Goal: Navigation & Orientation: Find specific page/section

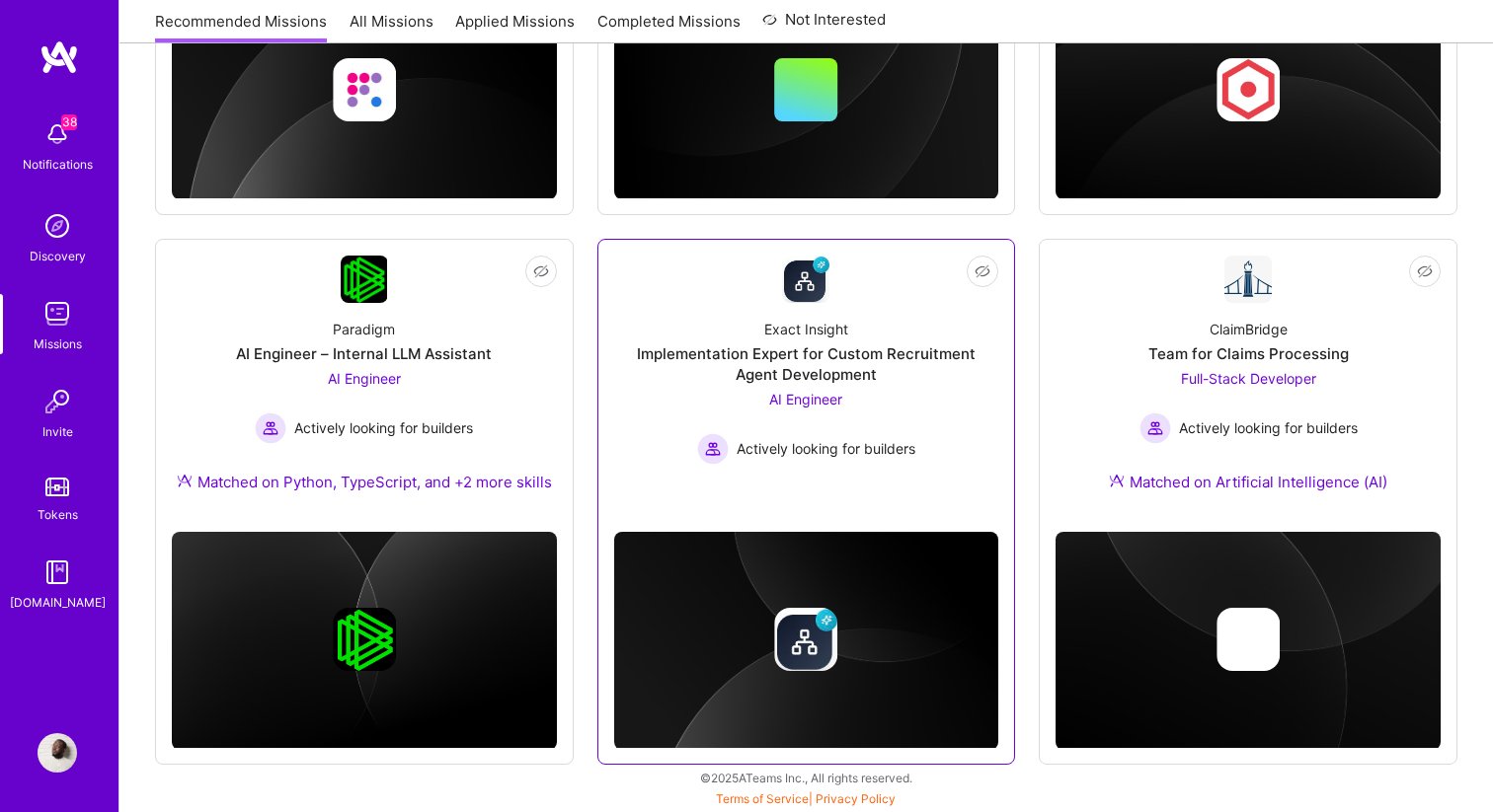
scroll to position [1235, 0]
click at [849, 410] on div "AI Engineer Actively looking for builders" at bounding box center [806, 426] width 218 height 76
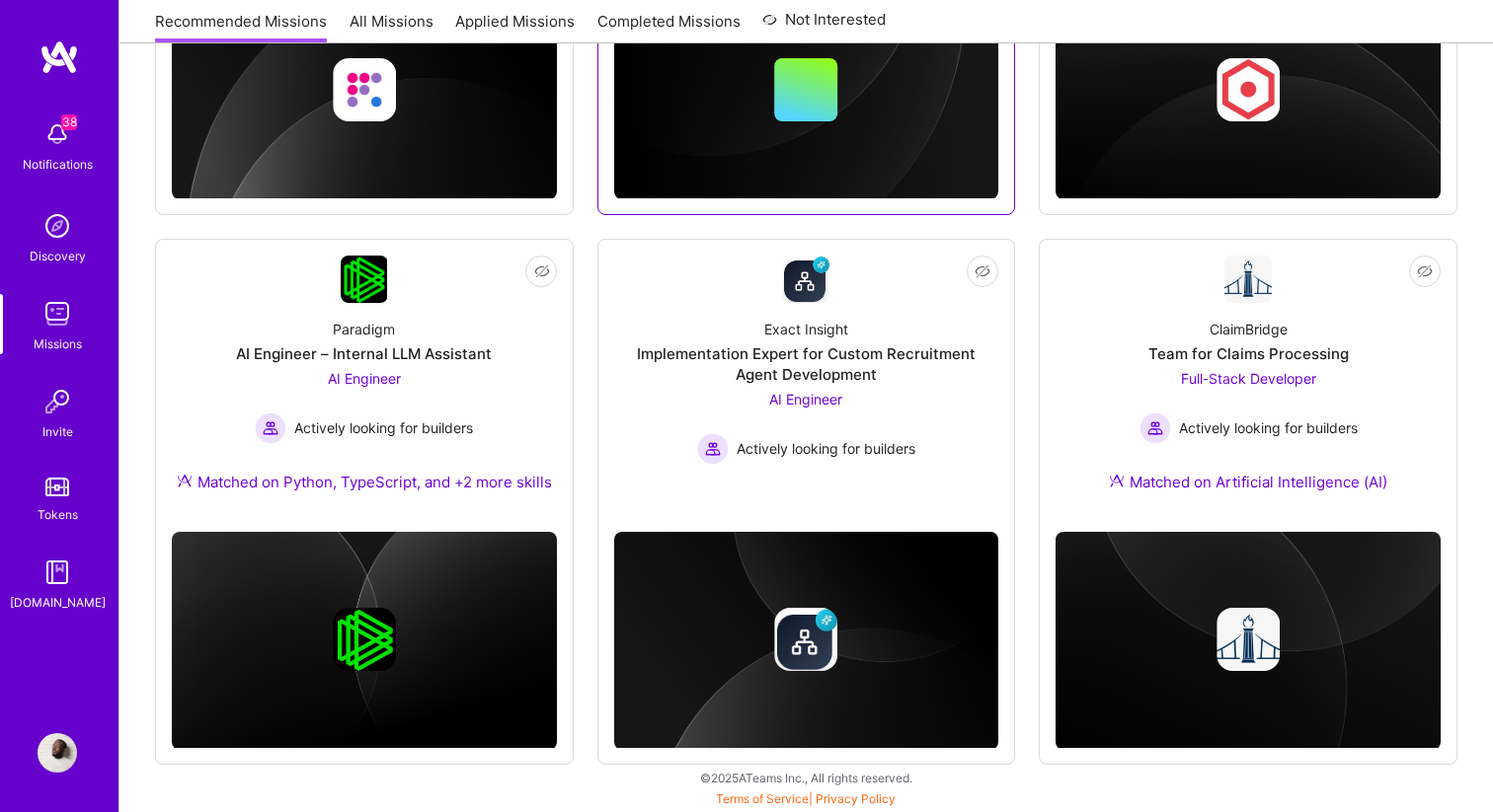
scroll to position [1235, 0]
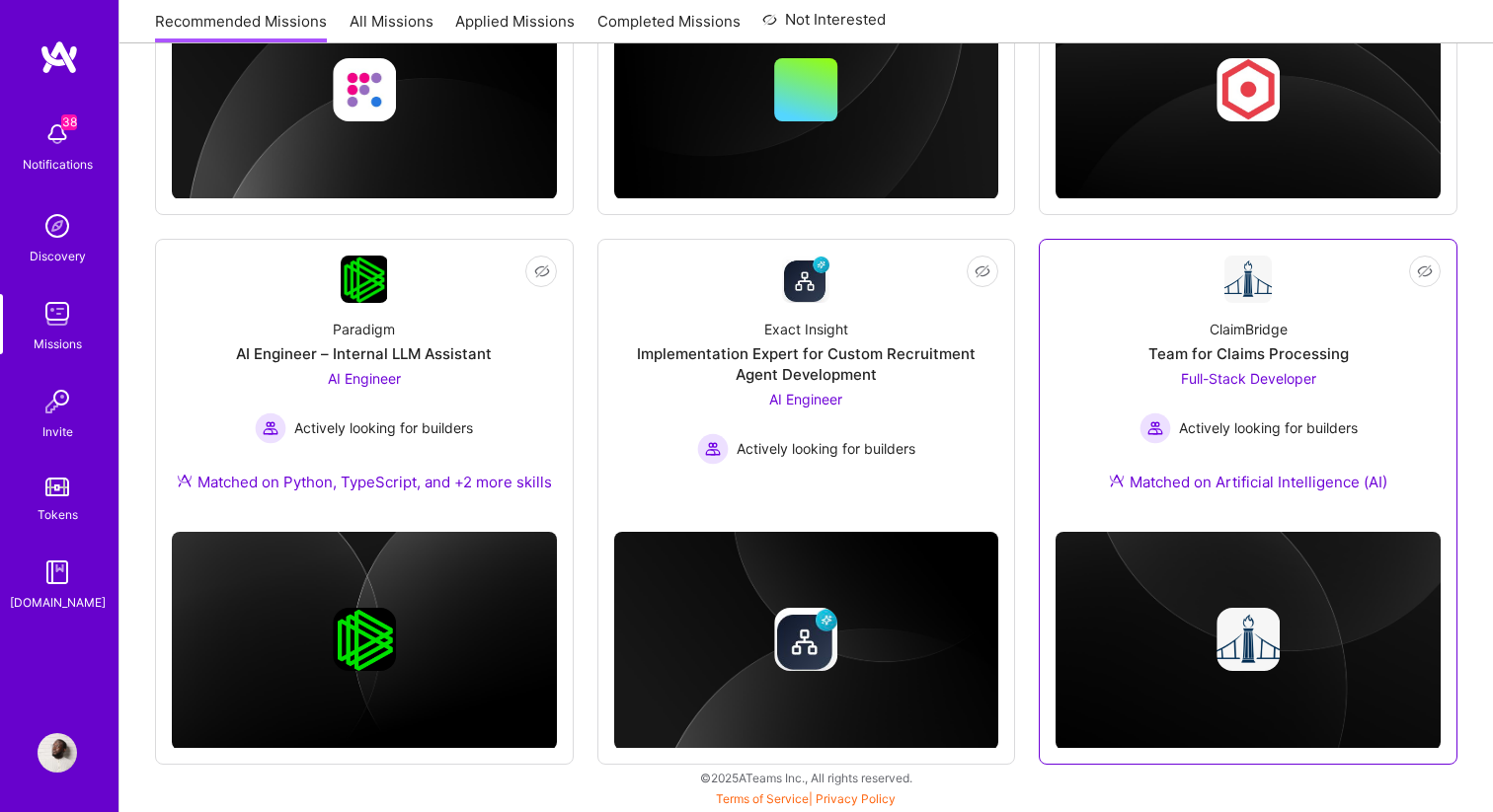
click at [1171, 423] on div "Actively looking for builders" at bounding box center [1248, 428] width 218 height 32
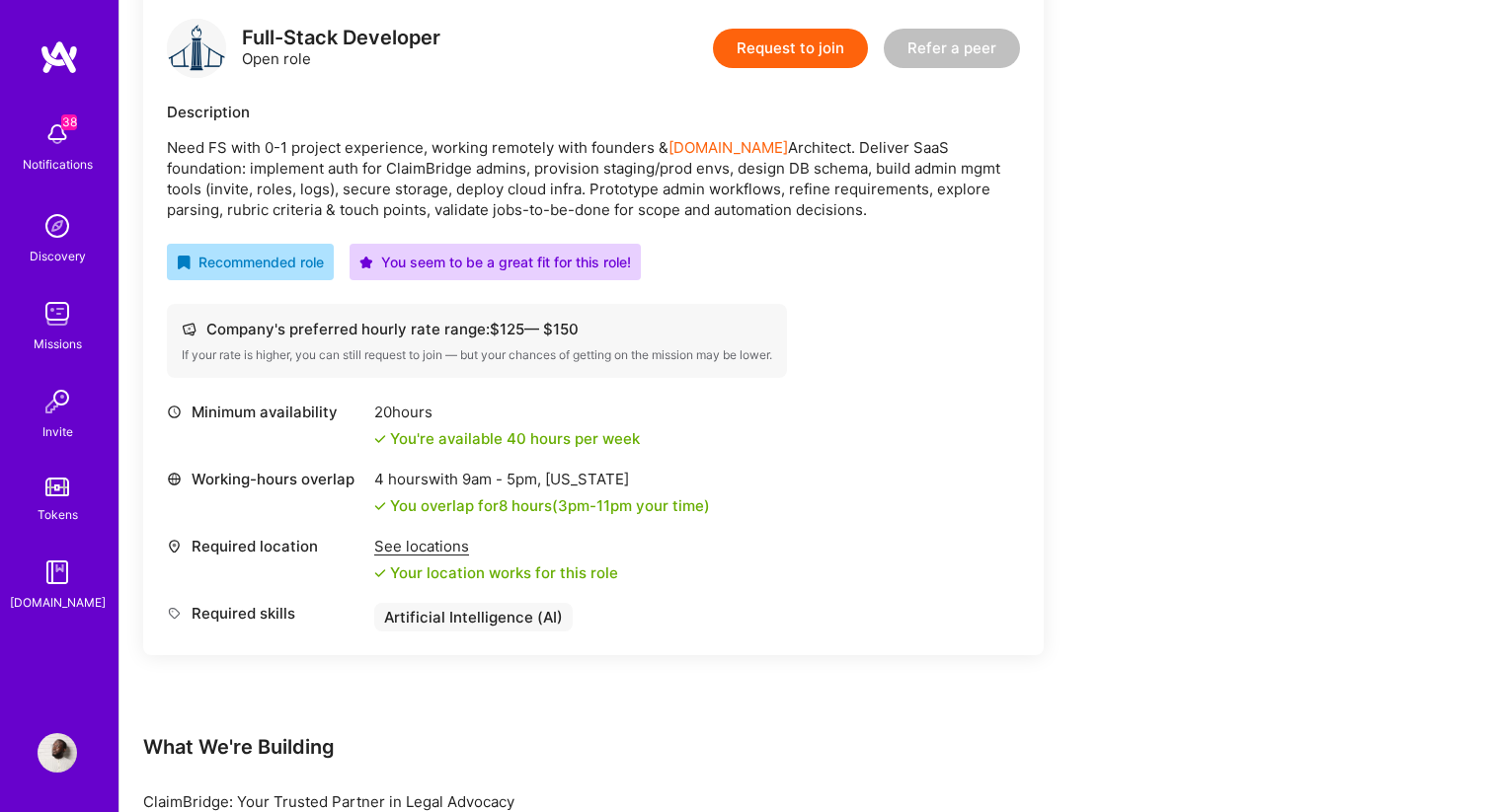
scroll to position [514, 0]
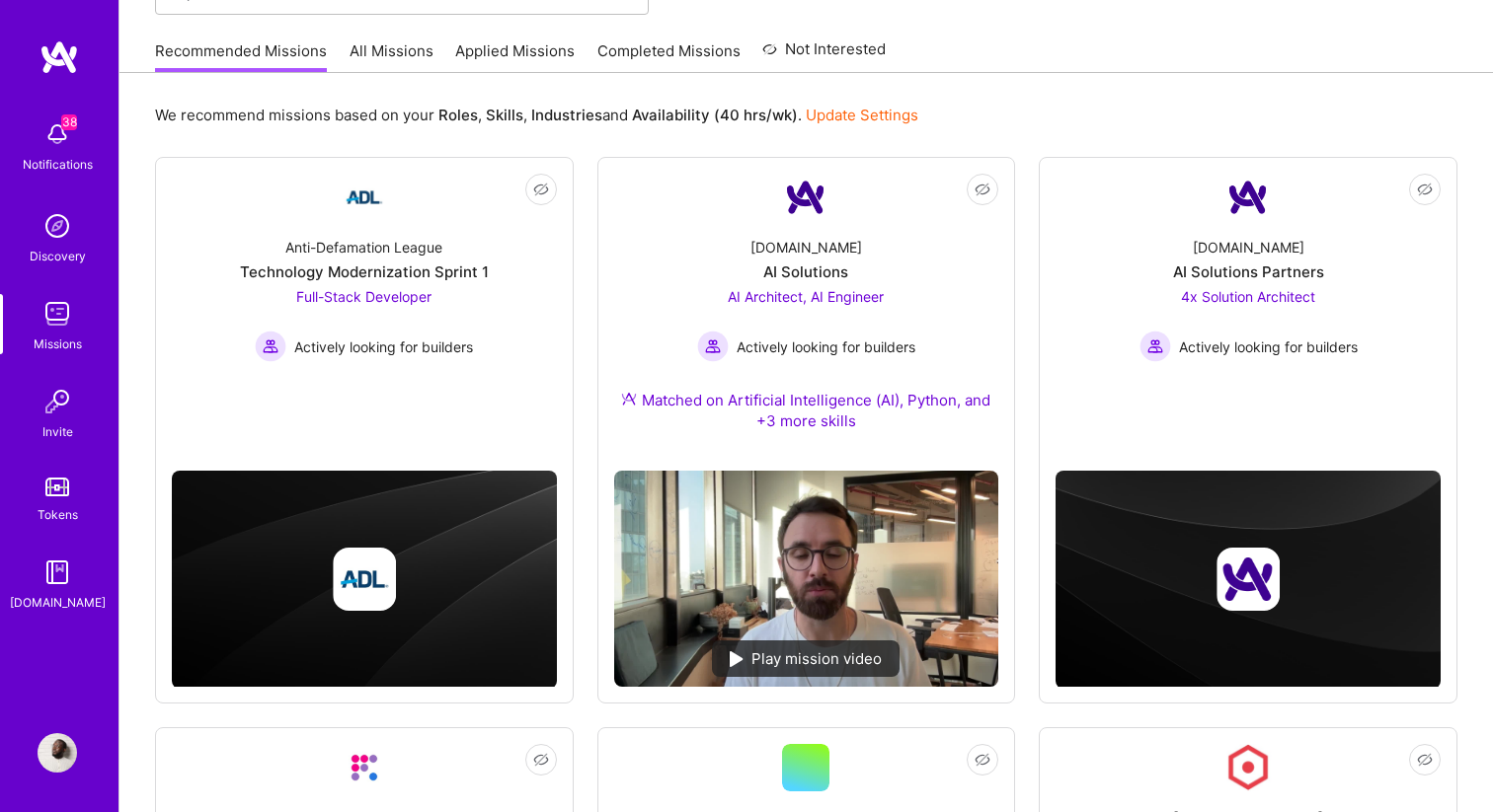
scroll to position [177, 0]
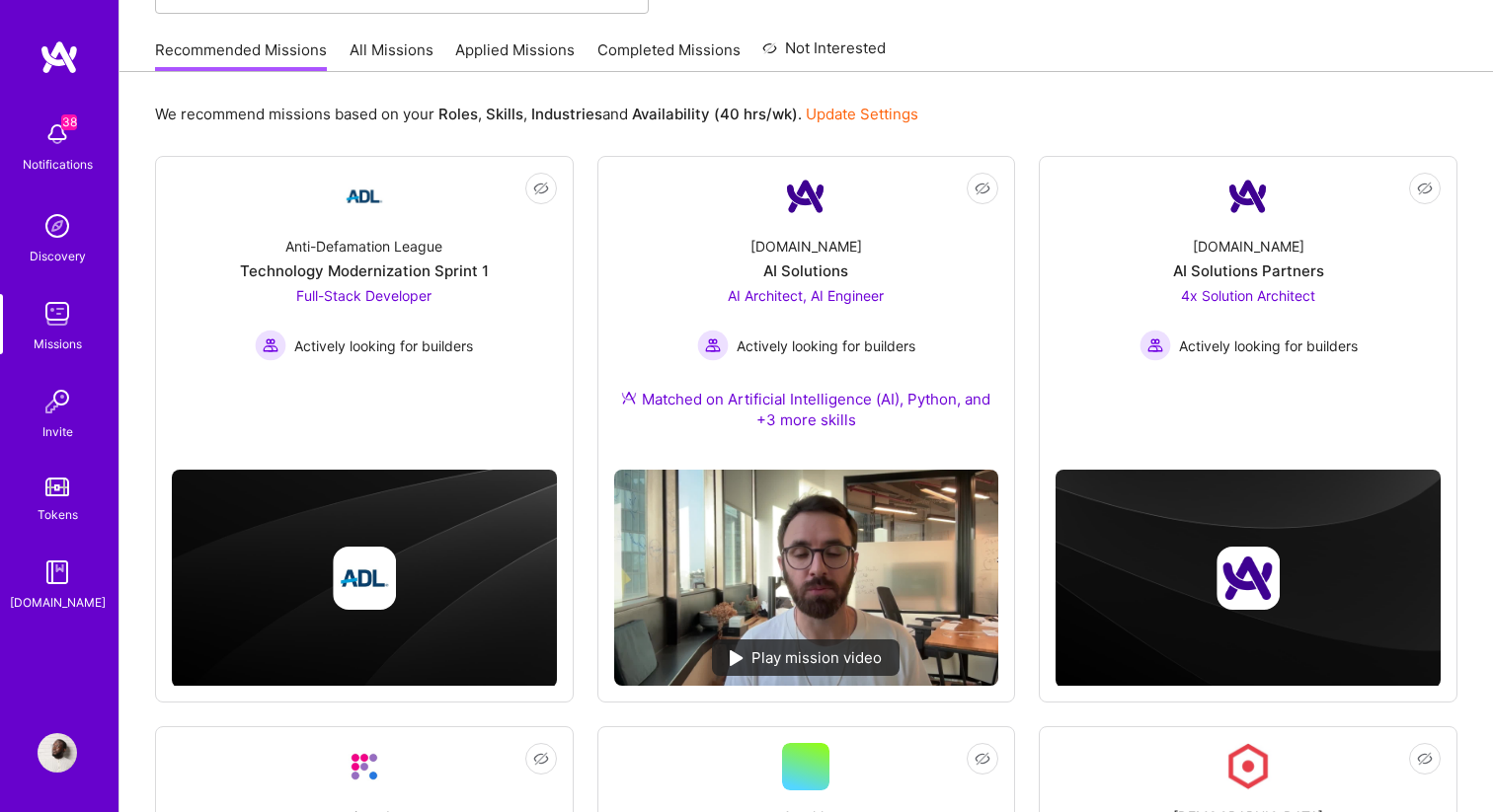
click at [65, 57] on img at bounding box center [60, 58] width 40 height 36
